Goal: Navigation & Orientation: Find specific page/section

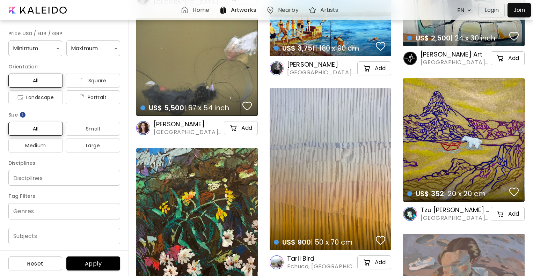
scroll to position [2376, 0]
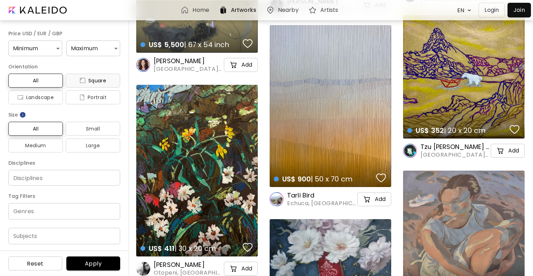
click at [97, 81] on span "Square" at bounding box center [92, 81] width 43 height 8
click at [47, 94] on span "Landscape" at bounding box center [35, 97] width 43 height 8
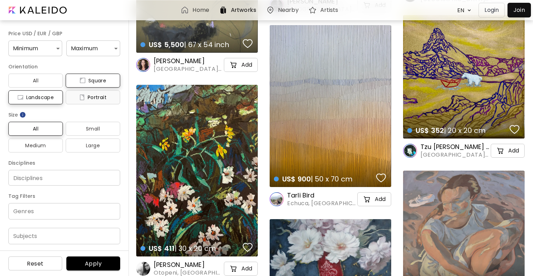
click at [99, 98] on span "Portrait" at bounding box center [92, 97] width 43 height 8
click at [44, 82] on span "All" at bounding box center [35, 81] width 43 height 8
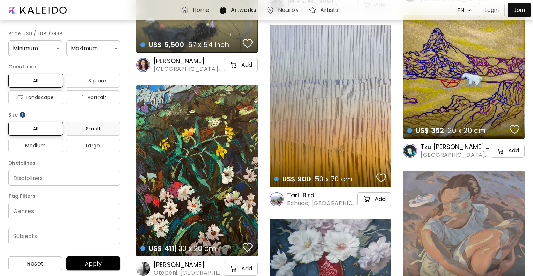
click at [89, 130] on span "Small" at bounding box center [92, 129] width 43 height 8
click at [88, 139] on button "Large" at bounding box center [93, 146] width 55 height 14
click at [49, 149] on span "Medium" at bounding box center [35, 146] width 43 height 8
click at [42, 148] on span "Medium" at bounding box center [35, 146] width 43 height 8
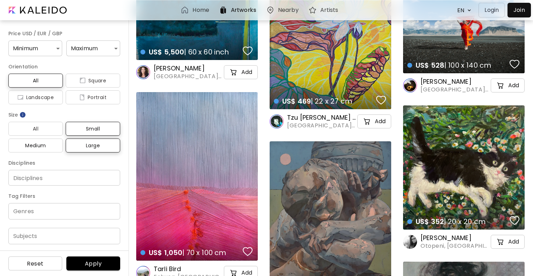
scroll to position [84, 0]
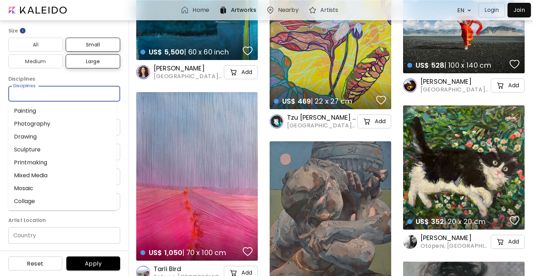
click at [38, 96] on input "Disciplines" at bounding box center [64, 93] width 101 height 7
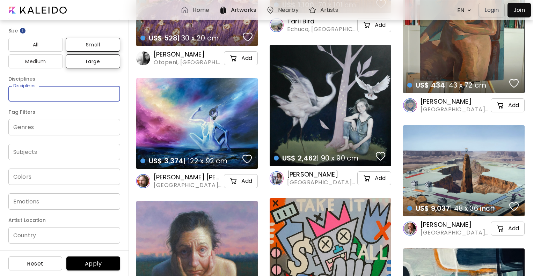
scroll to position [2061, 0]
